Goal: Task Accomplishment & Management: Use online tool/utility

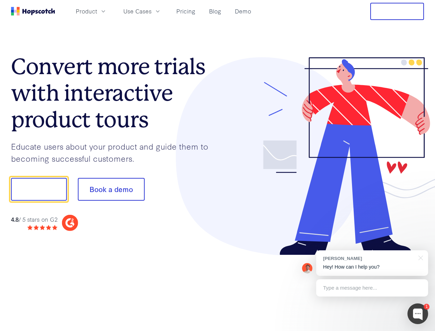
click at [218, 165] on div at bounding box center [321, 156] width 207 height 198
click at [97, 11] on span "Product" at bounding box center [86, 11] width 21 height 9
click at [152, 11] on span "Use Cases" at bounding box center [137, 11] width 28 height 9
click at [397, 11] on button "Free Trial" at bounding box center [397, 11] width 54 height 17
click at [39, 189] on button "Show me!" at bounding box center [39, 189] width 56 height 23
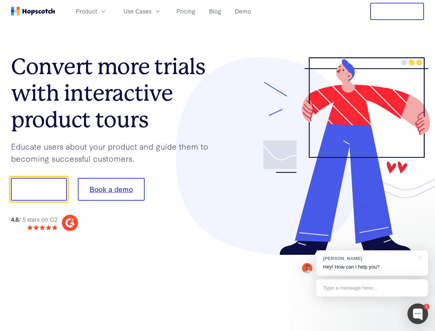
click at [111, 189] on button "Book a demo" at bounding box center [111, 189] width 67 height 23
click at [418, 313] on div at bounding box center [418, 313] width 21 height 21
click at [372, 263] on div "[PERSON_NAME] Hey! How can I help you?" at bounding box center [372, 262] width 112 height 25
click at [420, 257] on div at bounding box center [363, 188] width 129 height 230
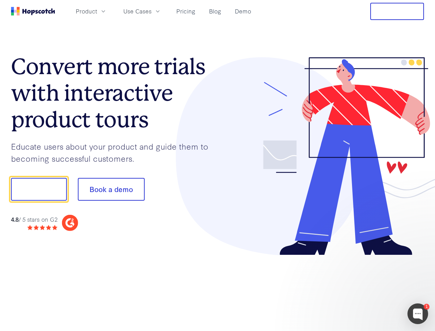
click at [372, 288] on div at bounding box center [363, 234] width 129 height 137
